Goal: Find specific page/section: Find specific page/section

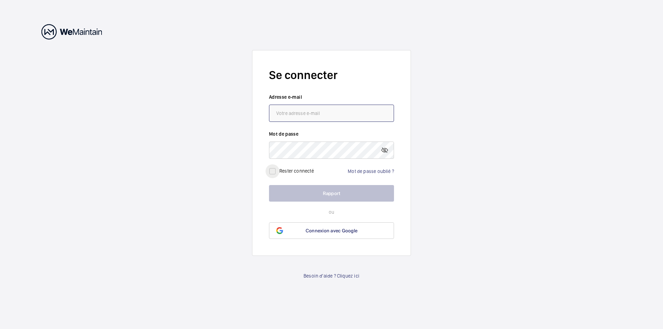
type input "[PERSON_NAME][EMAIL_ADDRESS][DOMAIN_NAME]"
click at [271, 170] on input "checkbox" at bounding box center [273, 171] width 14 height 14
checkbox input "true"
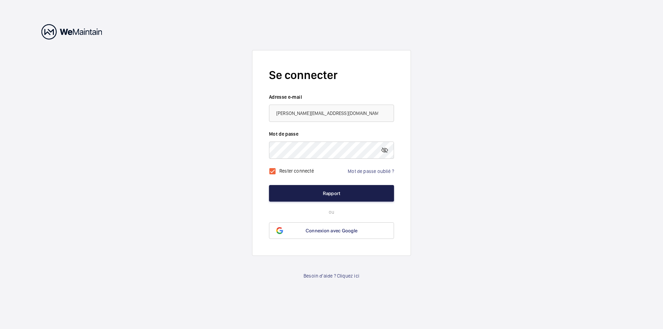
click at [299, 195] on button "Rapport" at bounding box center [331, 193] width 125 height 17
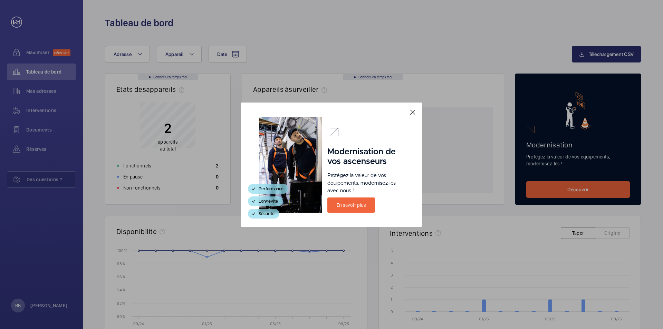
click at [415, 111] on mat-icon at bounding box center [413, 112] width 8 height 8
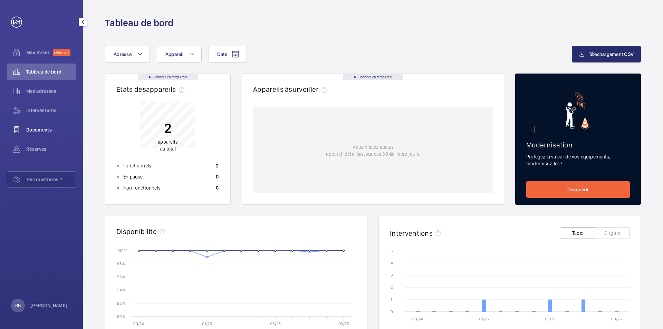
click at [39, 129] on font "Documents" at bounding box center [39, 130] width 26 height 6
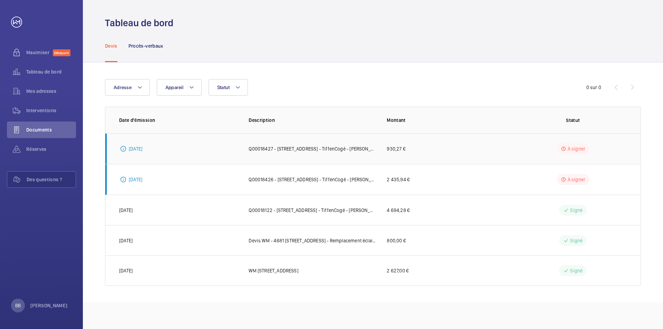
click at [576, 149] on font "À signer" at bounding box center [577, 149] width 18 height 6
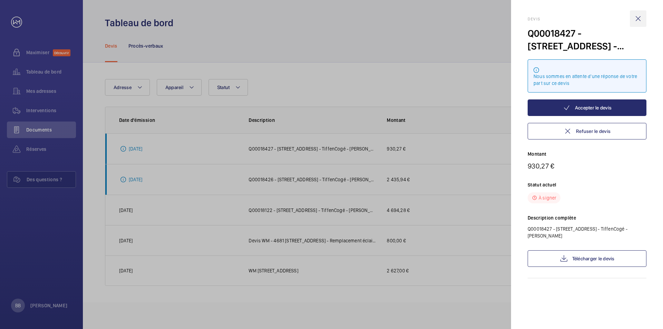
click at [639, 18] on wm-front-icon-button at bounding box center [638, 18] width 17 height 17
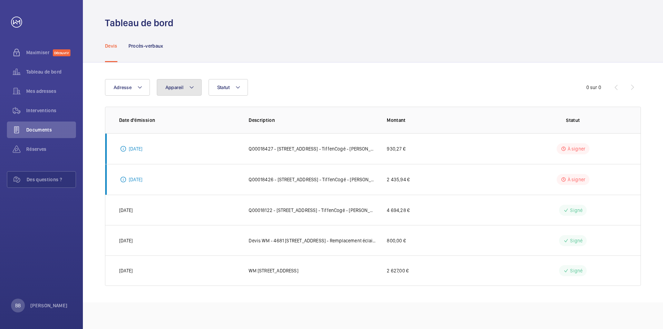
click at [192, 88] on mat-icon at bounding box center [192, 87] width 6 height 8
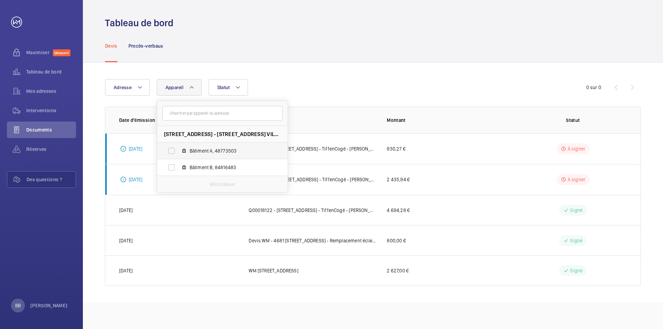
click at [202, 151] on span "Bâtiment A, 48773503" at bounding box center [230, 150] width 80 height 7
click at [179, 151] on input "Bâtiment A, 48773503" at bounding box center [172, 151] width 14 height 14
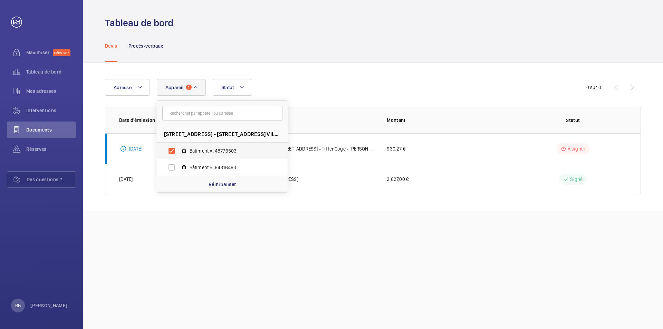
click at [203, 150] on font "Bâtiment A, 48773503" at bounding box center [213, 151] width 47 height 6
click at [179, 150] on input "Bâtiment A, 48773503" at bounding box center [172, 151] width 14 height 14
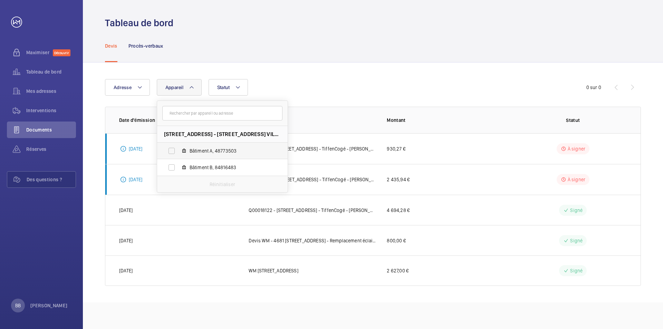
click at [205, 152] on font "Bâtiment A, 48773503" at bounding box center [213, 151] width 47 height 6
click at [179, 152] on input "Bâtiment A, 48773503" at bounding box center [172, 151] width 14 height 14
checkbox input "true"
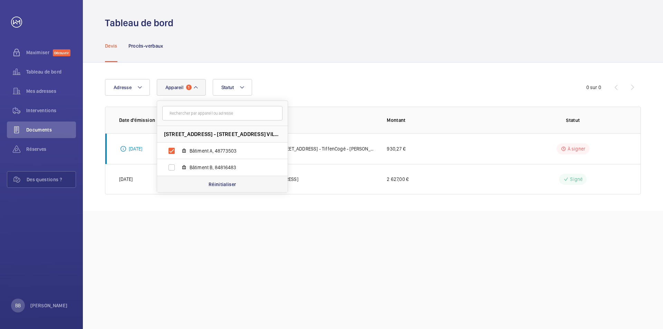
click at [228, 184] on font "Réinitialiser" at bounding box center [223, 185] width 28 height 6
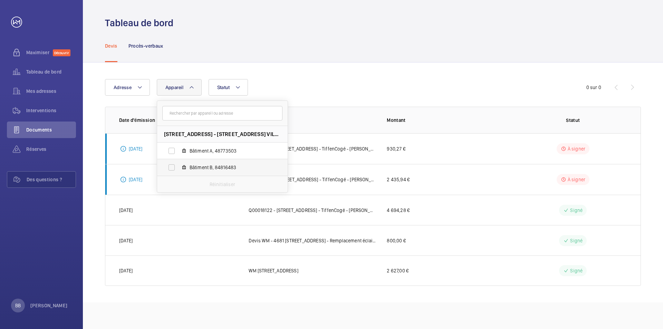
click at [172, 168] on label "Bâtiment B, 84816483" at bounding box center [216, 167] width 119 height 17
click at [172, 168] on input "Bâtiment B, 84816483" at bounding box center [172, 168] width 14 height 14
checkbox input "true"
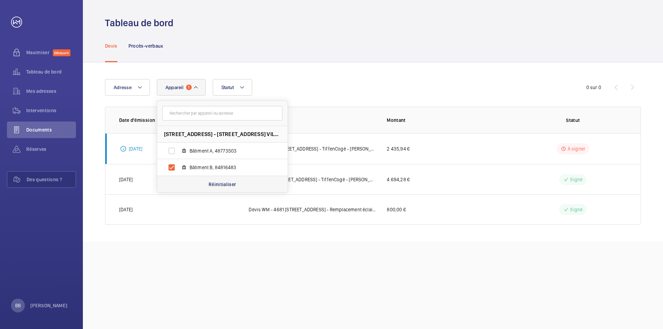
click at [219, 184] on font "Réinitialiser" at bounding box center [223, 185] width 28 height 6
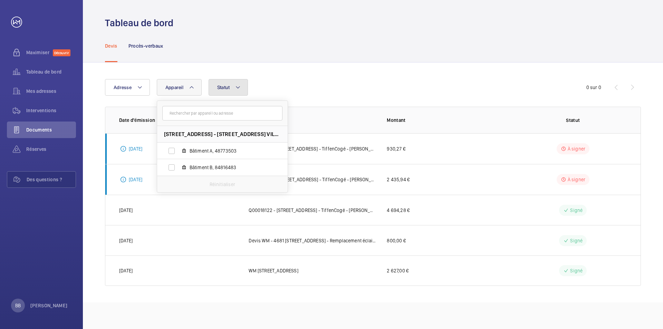
click at [239, 87] on mat-icon at bounding box center [238, 87] width 6 height 8
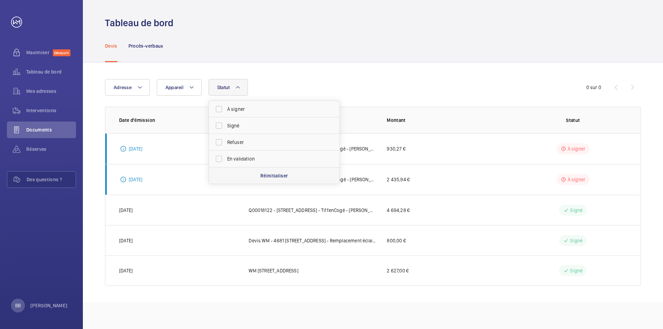
click at [276, 176] on font "Réinitialiser" at bounding box center [274, 176] width 28 height 6
click at [141, 46] on font "Procès-verbaux" at bounding box center [145, 46] width 35 height 6
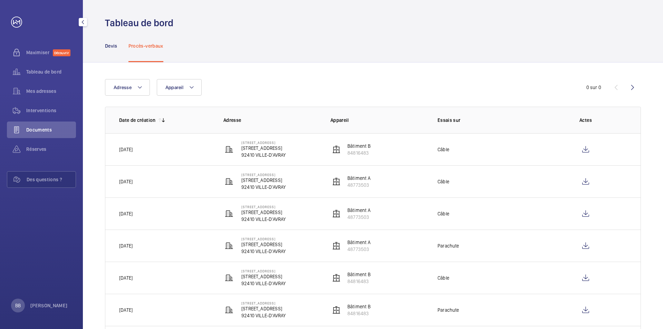
click at [81, 22] on mat-icon "button" at bounding box center [83, 22] width 8 height 6
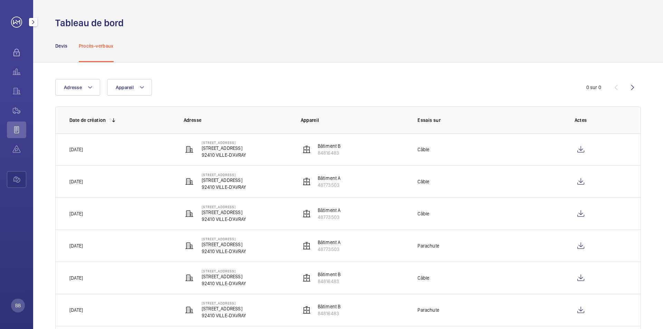
click at [15, 23] on link at bounding box center [16, 22] width 11 height 11
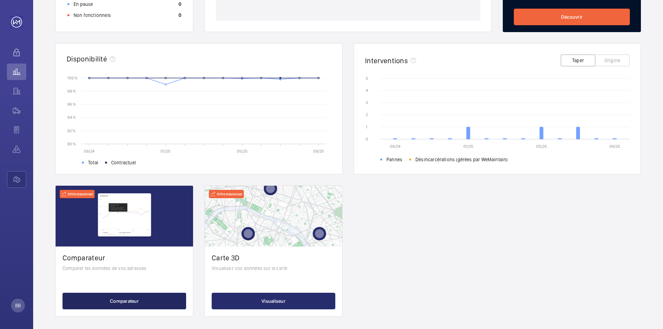
scroll to position [177, 0]
